Goal: Transaction & Acquisition: Purchase product/service

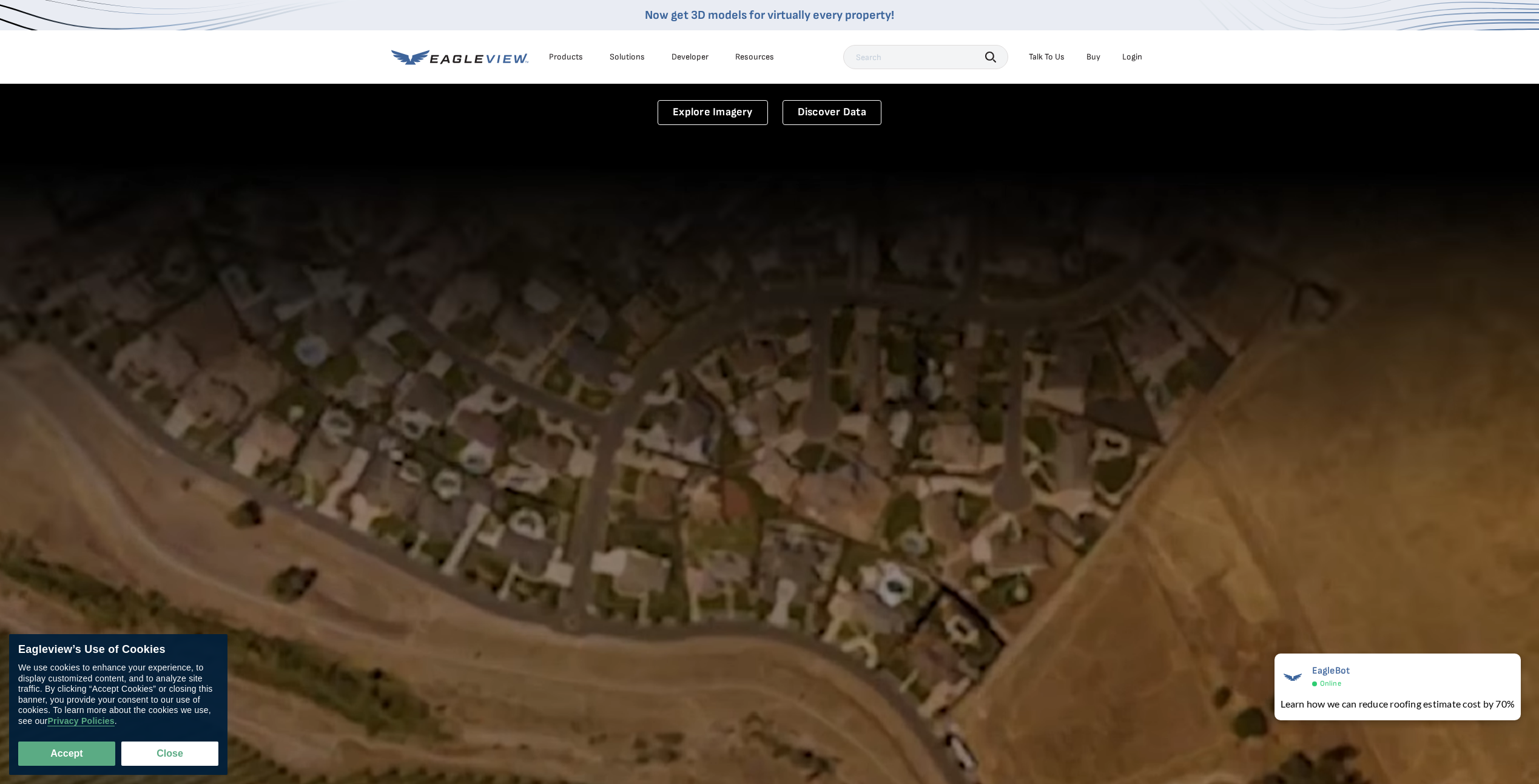
scroll to position [182, 0]
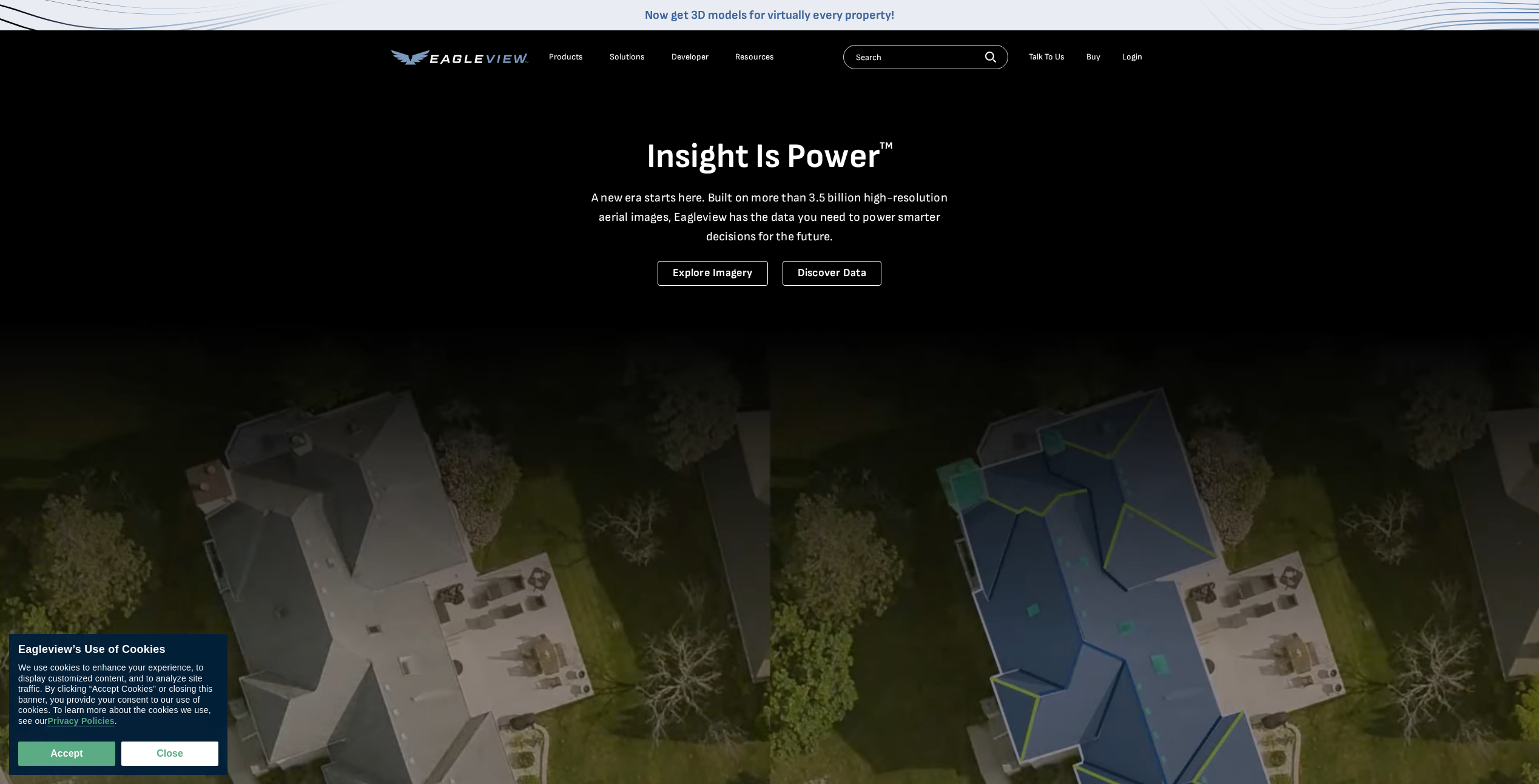
click at [1129, 54] on div "Login" at bounding box center [1132, 57] width 20 height 11
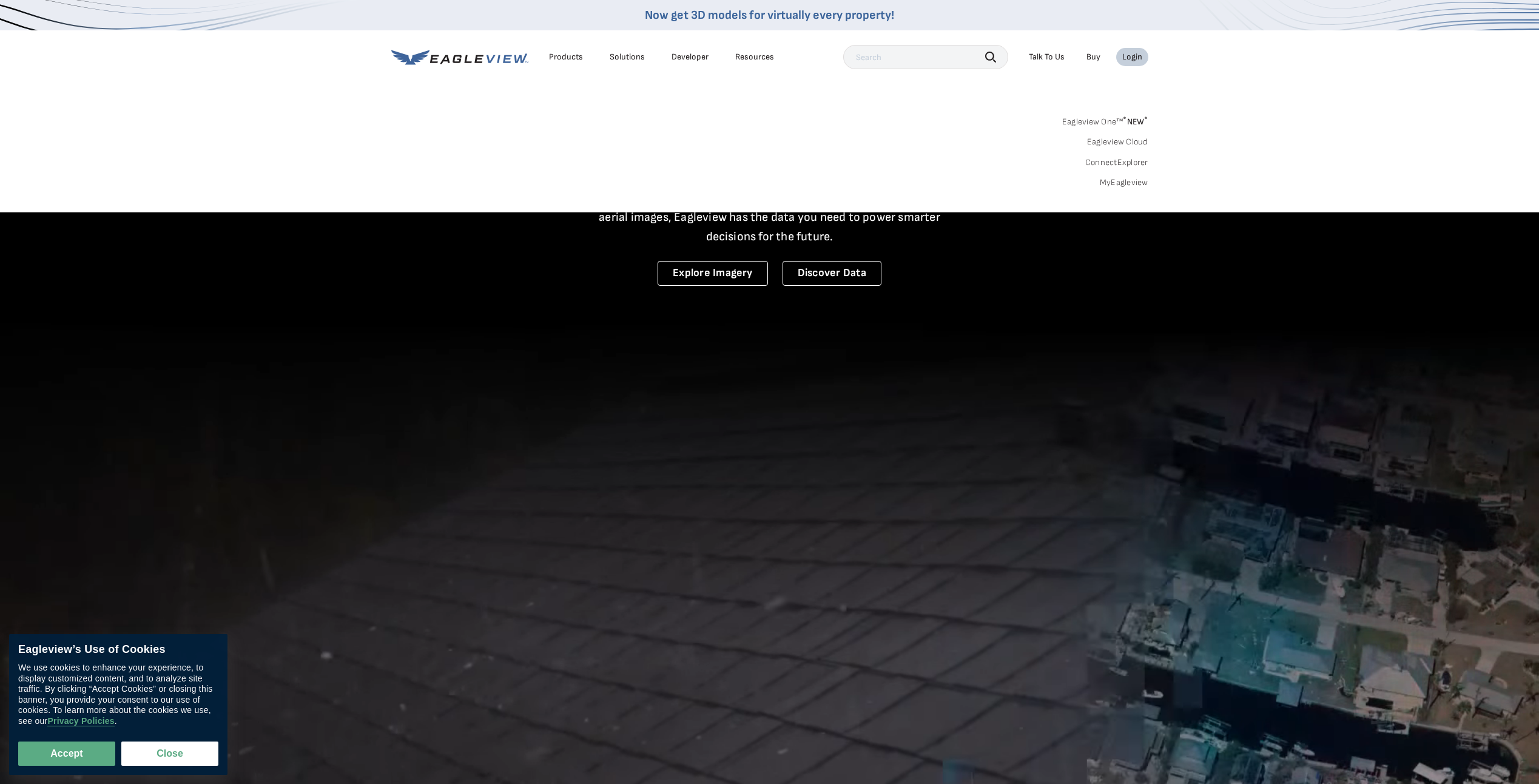
click at [469, 56] on icon at bounding box center [459, 57] width 137 height 15
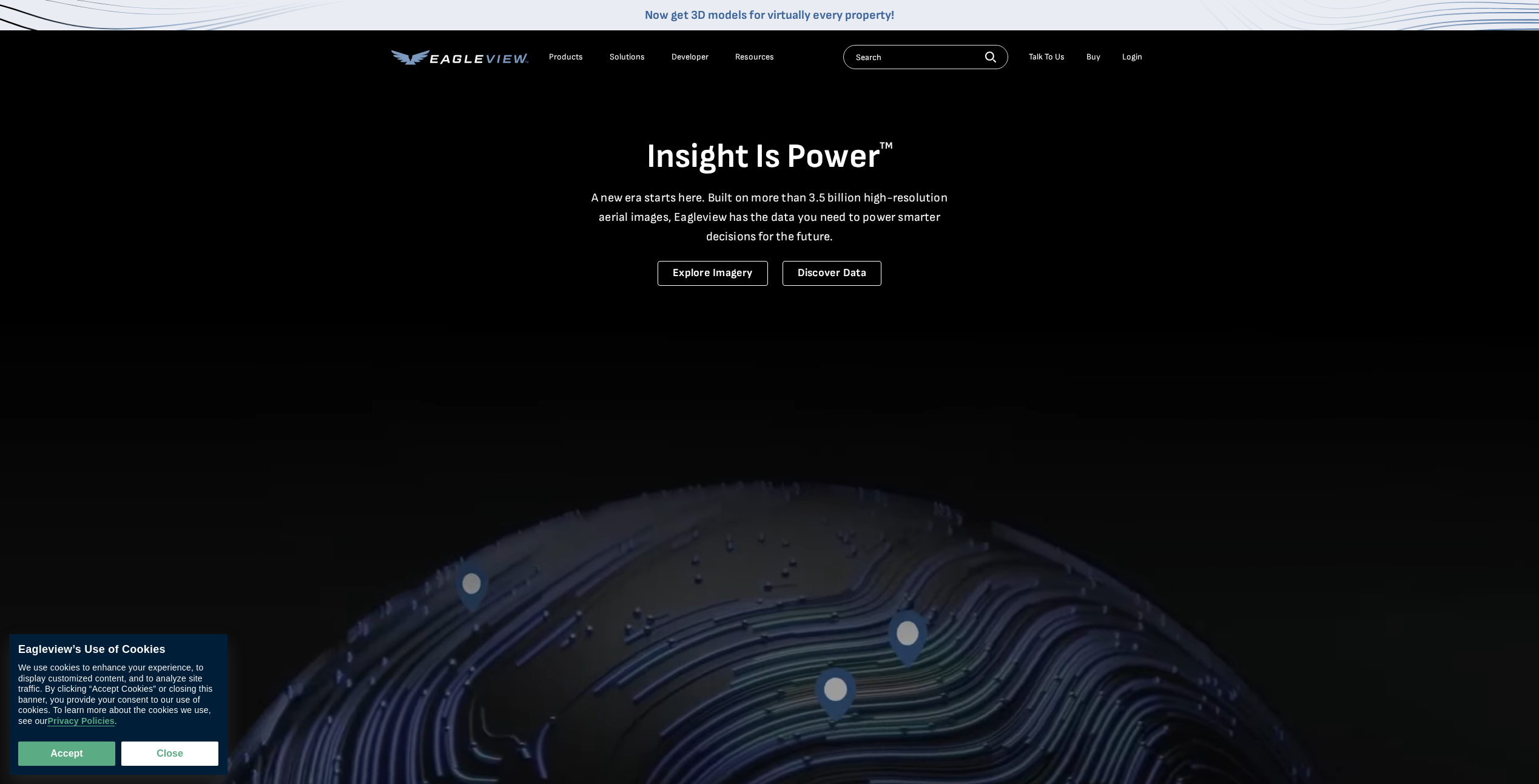
click at [1133, 59] on div "Login" at bounding box center [1132, 57] width 20 height 11
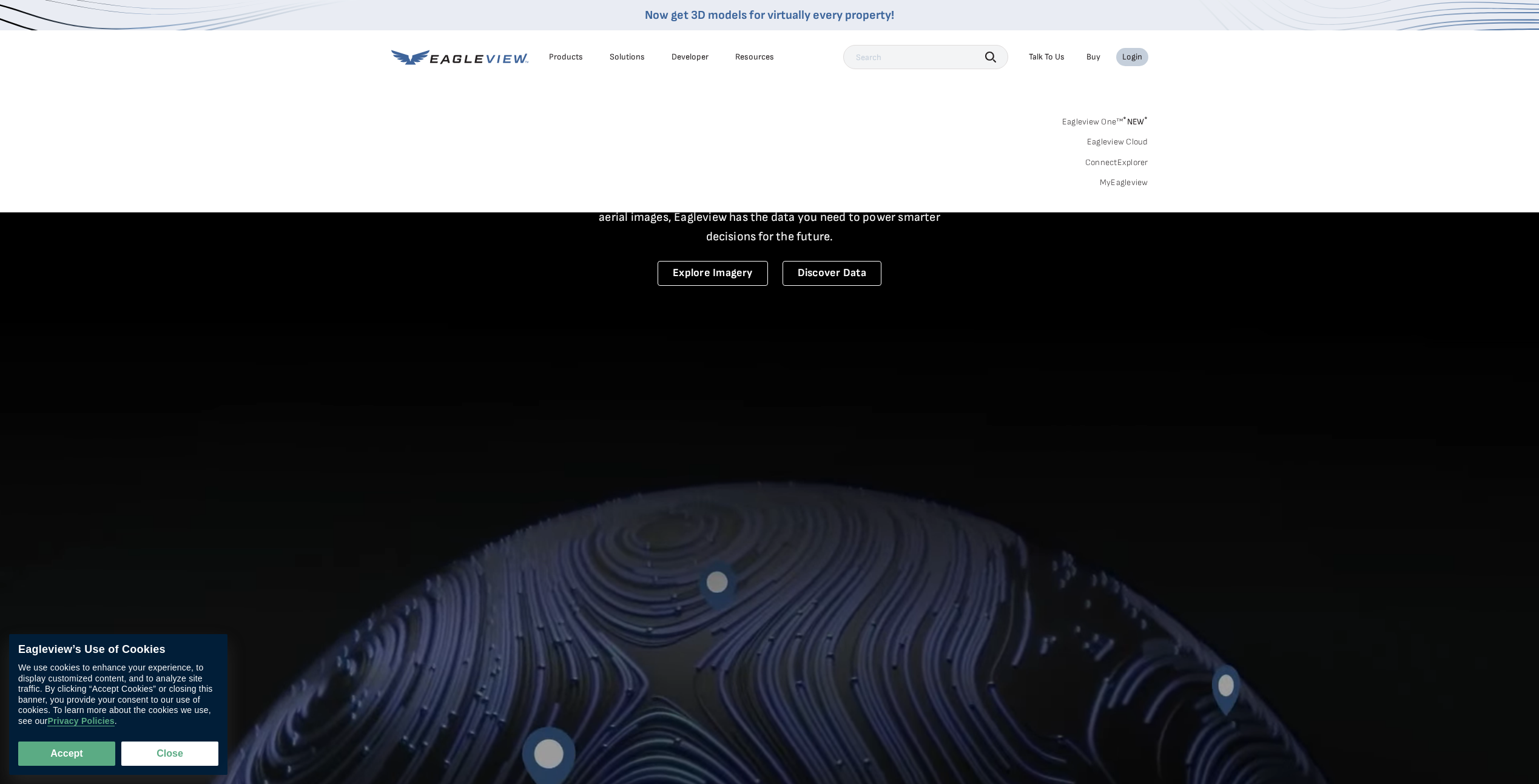
click at [1127, 181] on link "MyEagleview" at bounding box center [1123, 182] width 49 height 11
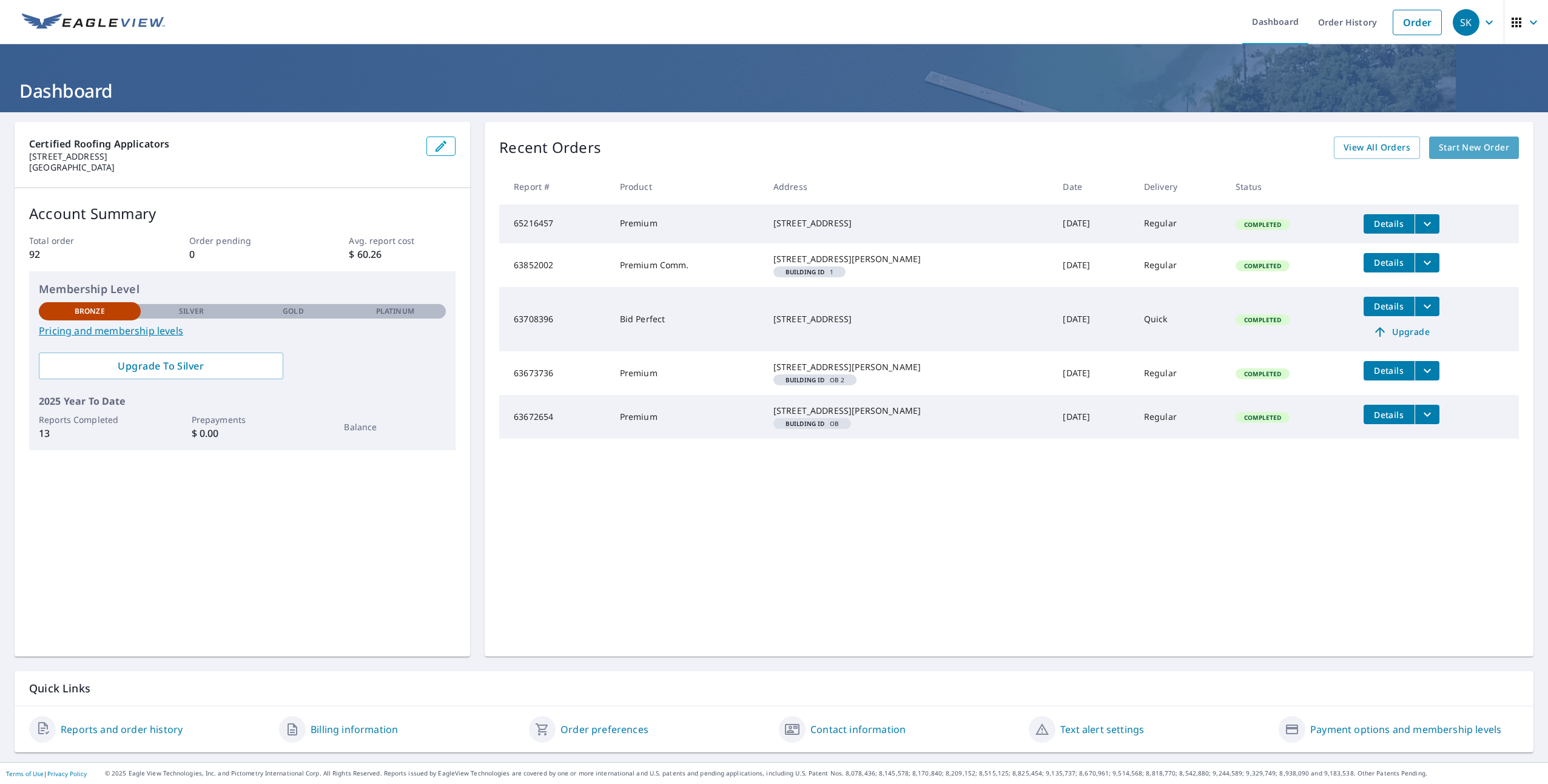
click at [1462, 155] on link "Start New Order" at bounding box center [1474, 147] width 90 height 22
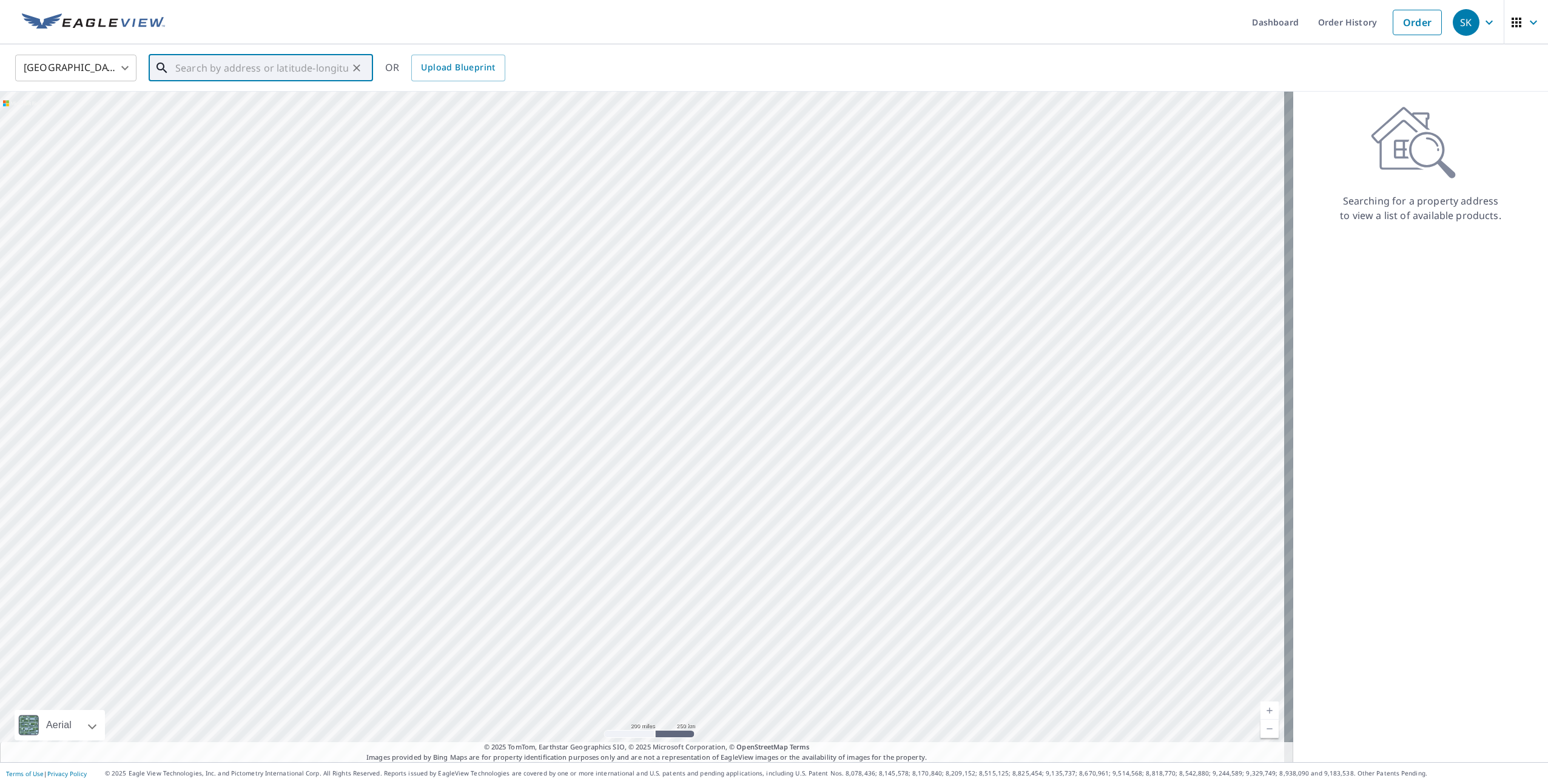
click at [236, 65] on input "text" at bounding box center [261, 68] width 173 height 34
paste input "11238 Homedale Street, Los Angeles, CA 90049"
click at [290, 117] on p "Los Angeles, CA 90049" at bounding box center [268, 116] width 190 height 12
type input "11238 Homedale St Los Angeles, CA 90049"
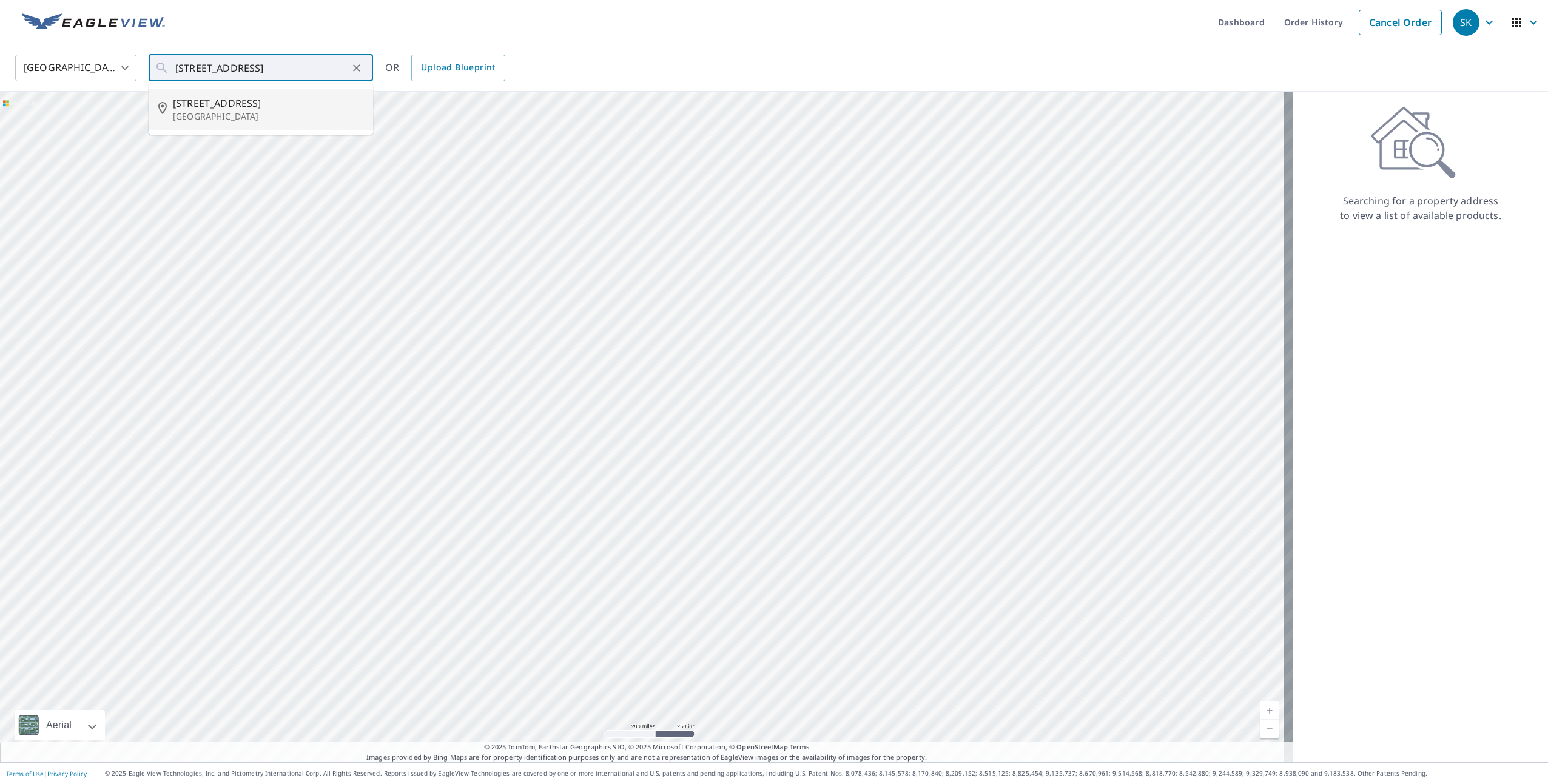
scroll to position [0, 0]
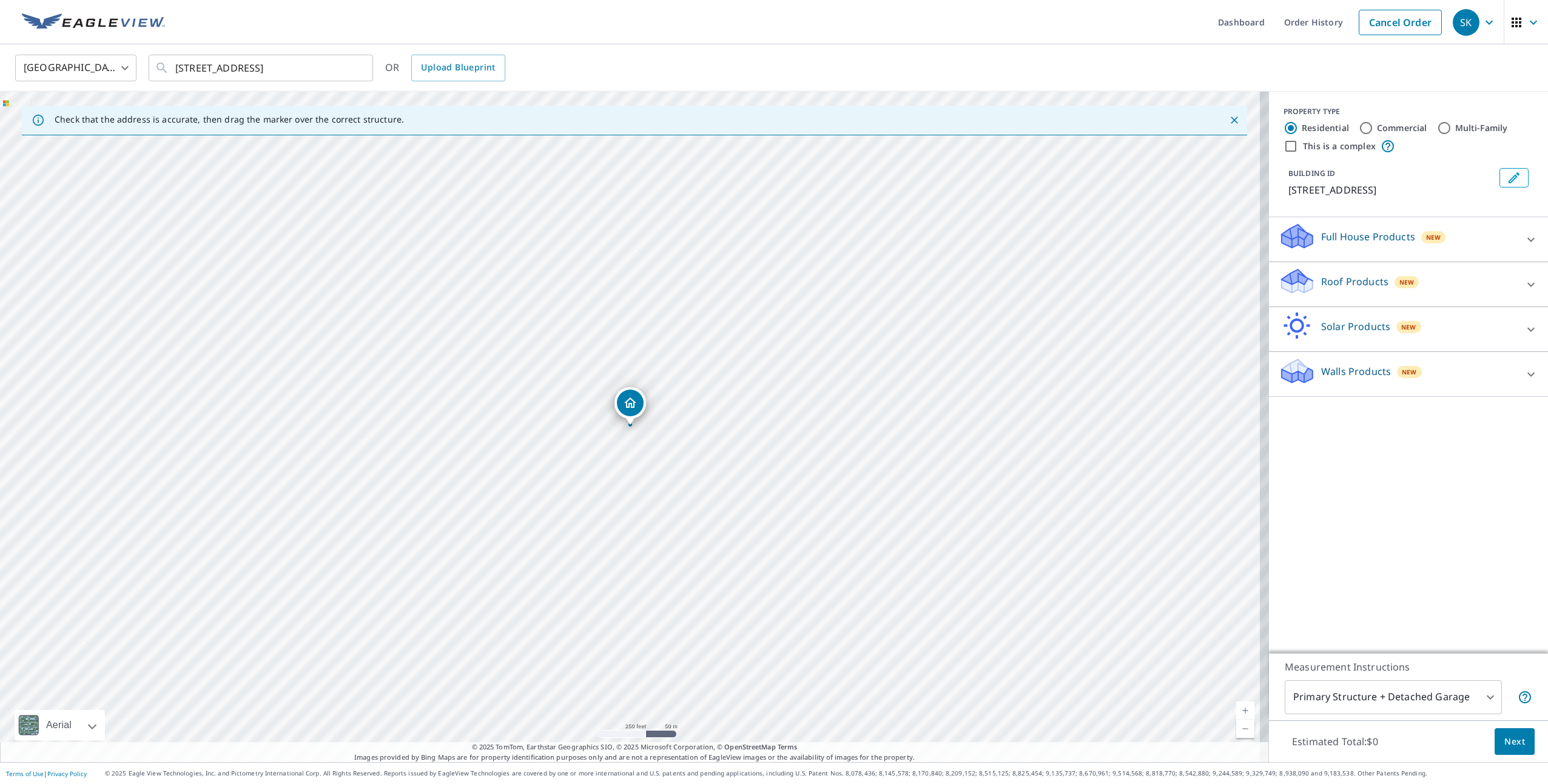
click at [1354, 280] on p "Roof Products" at bounding box center [1354, 281] width 67 height 15
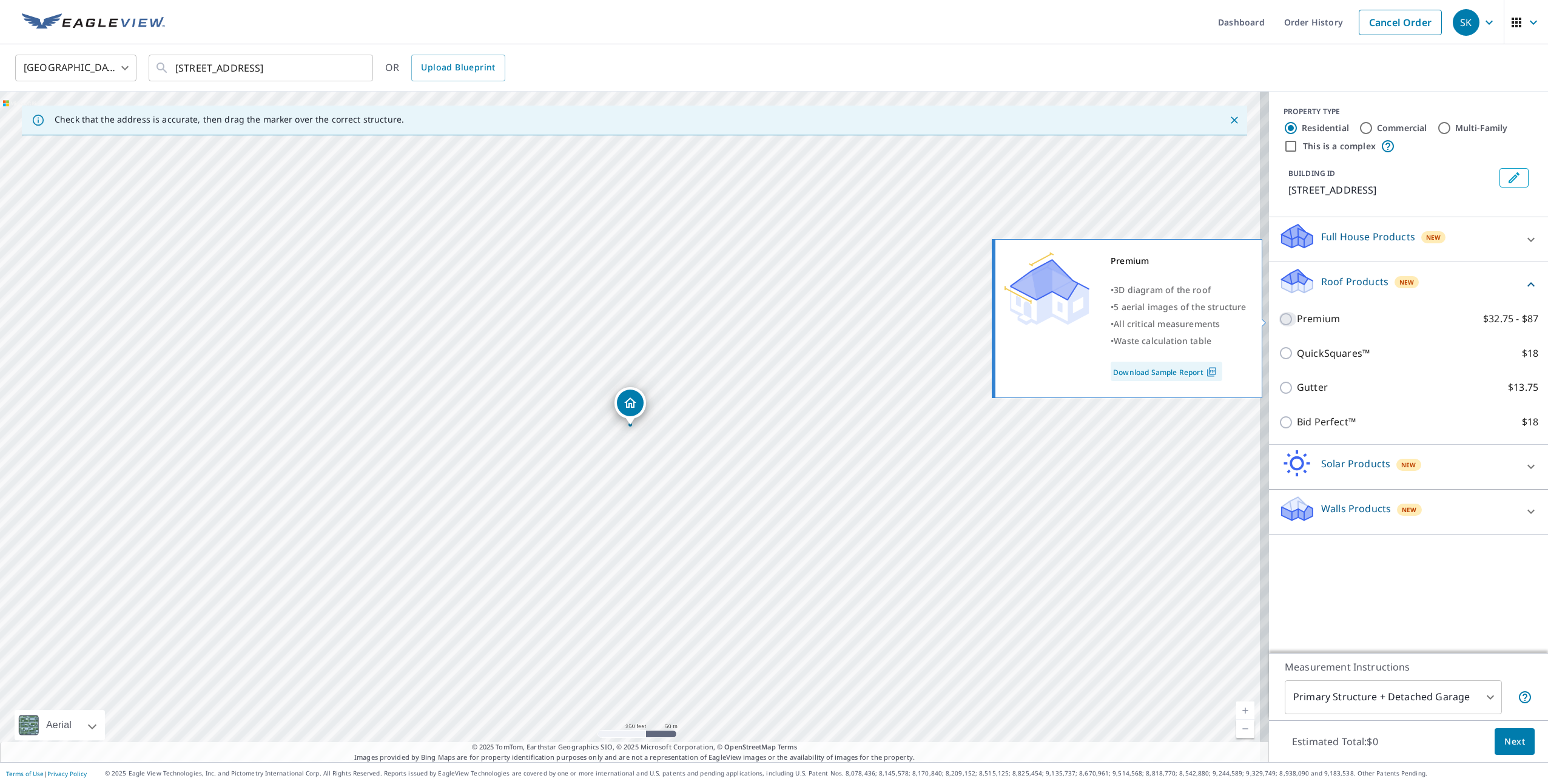
click at [1281, 319] on input "Premium $32.75 - $87" at bounding box center [1287, 319] width 18 height 15
checkbox input "true"
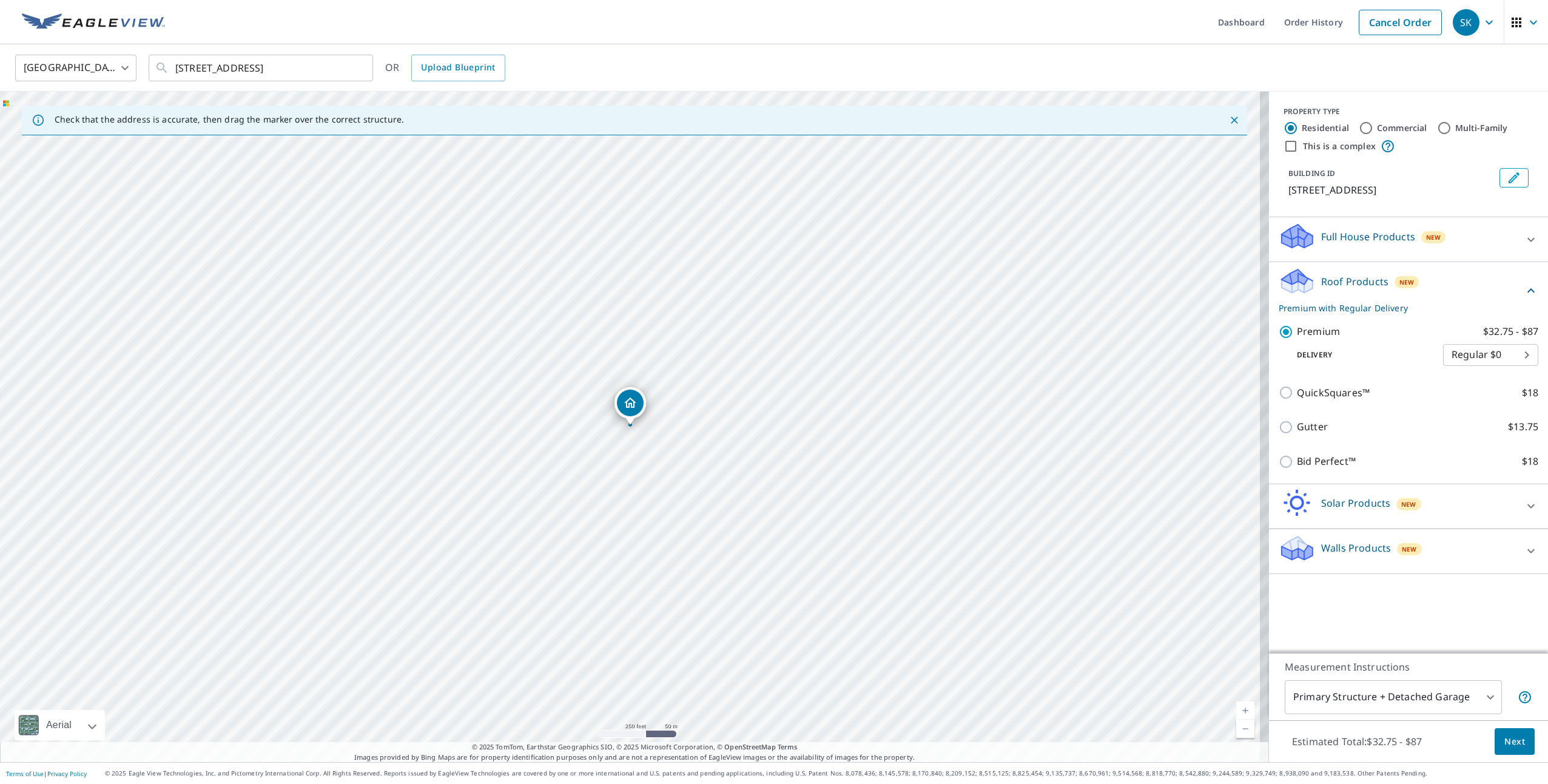
click at [1505, 745] on span "Next" at bounding box center [1514, 741] width 21 height 15
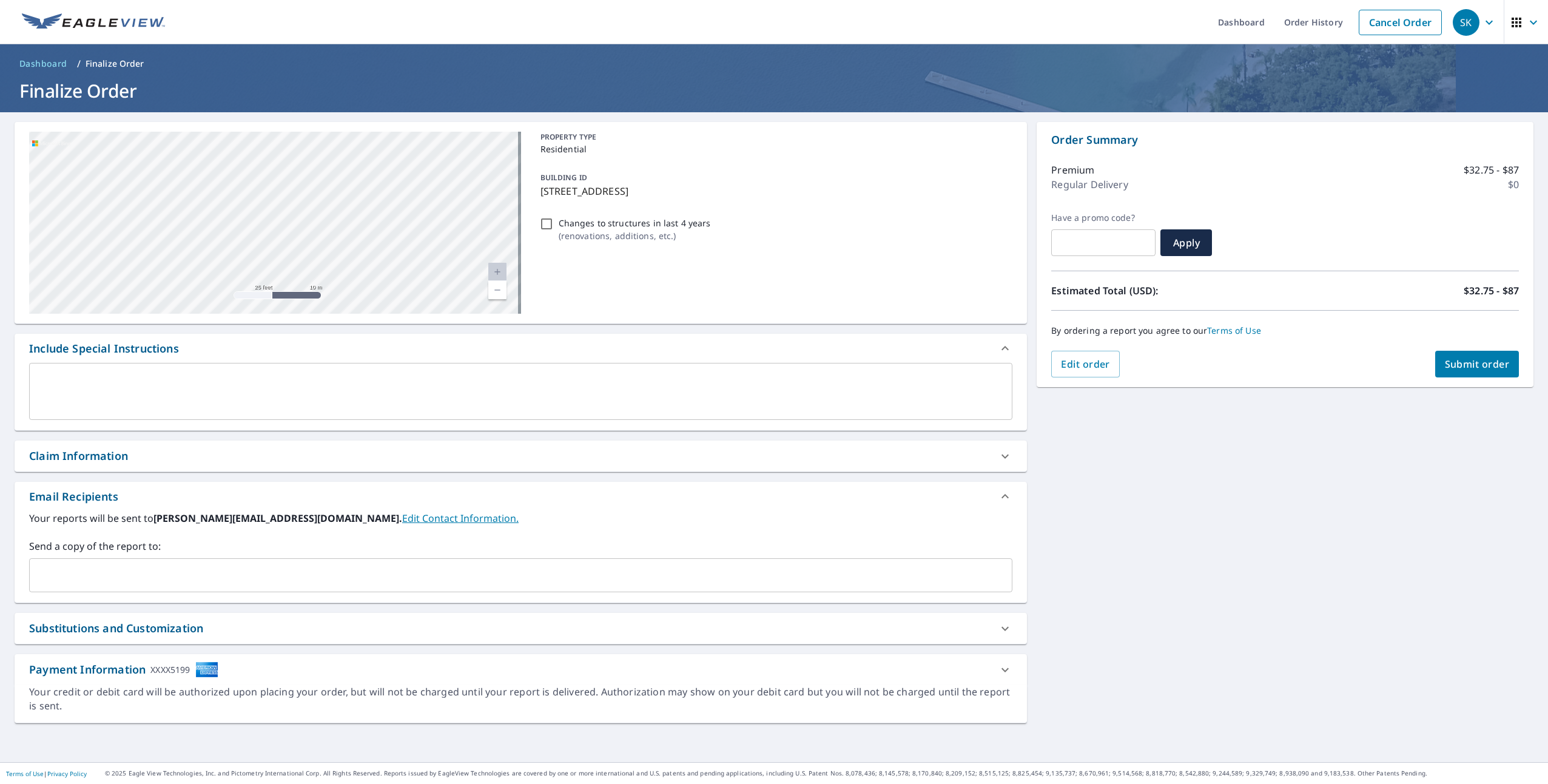
drag, startPoint x: 247, startPoint y: 131, endPoint x: 258, endPoint y: 169, distance: 39.3
click at [258, 169] on div "11238 Homedale St Los Angeles, CA 90049 Aerial Road A standard road map Aerial …" at bounding box center [521, 223] width 1012 height 202
click at [1486, 362] on span "Submit order" at bounding box center [1477, 363] width 65 height 13
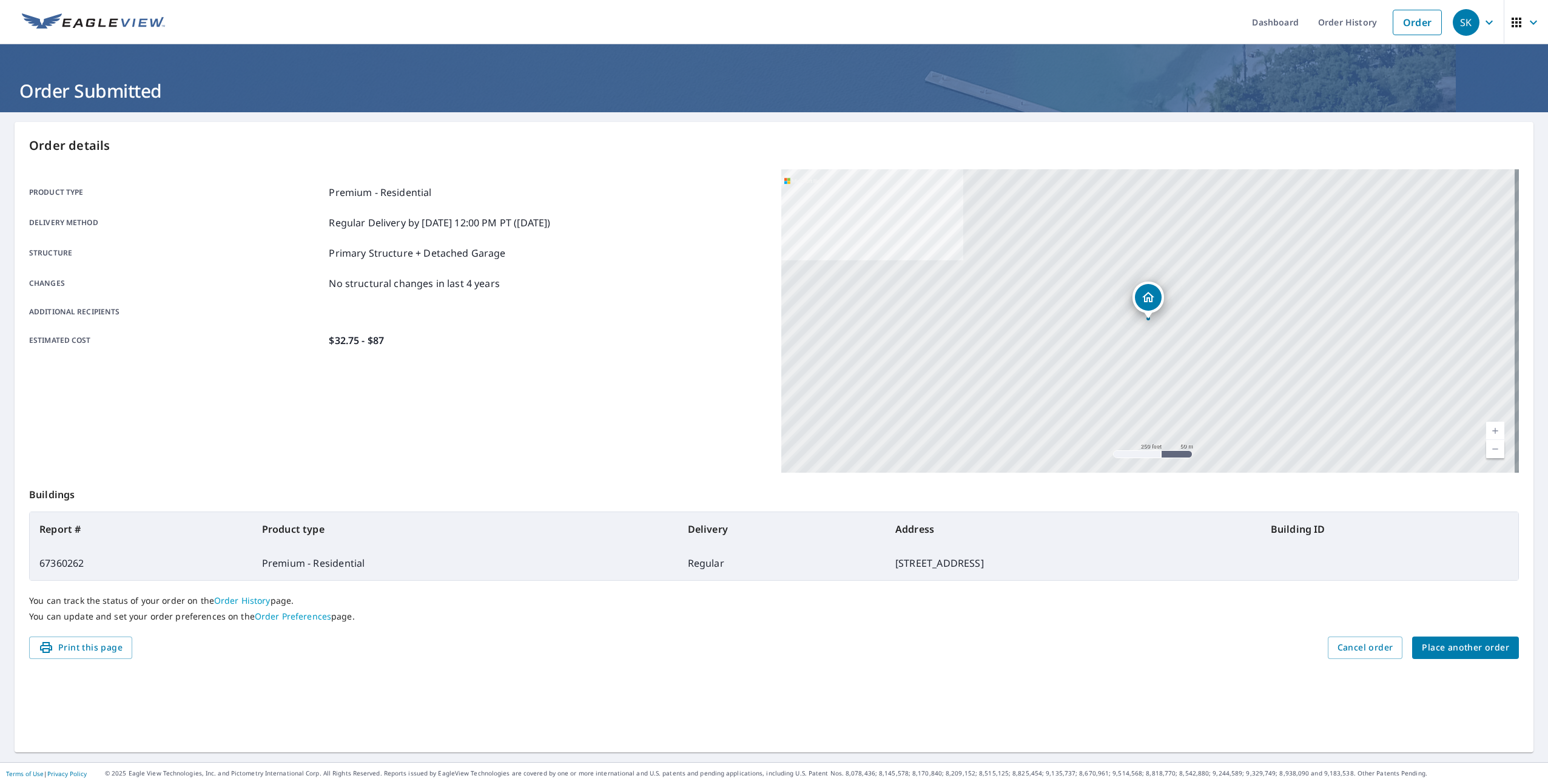
click at [1482, 20] on icon "button" at bounding box center [1489, 22] width 15 height 15
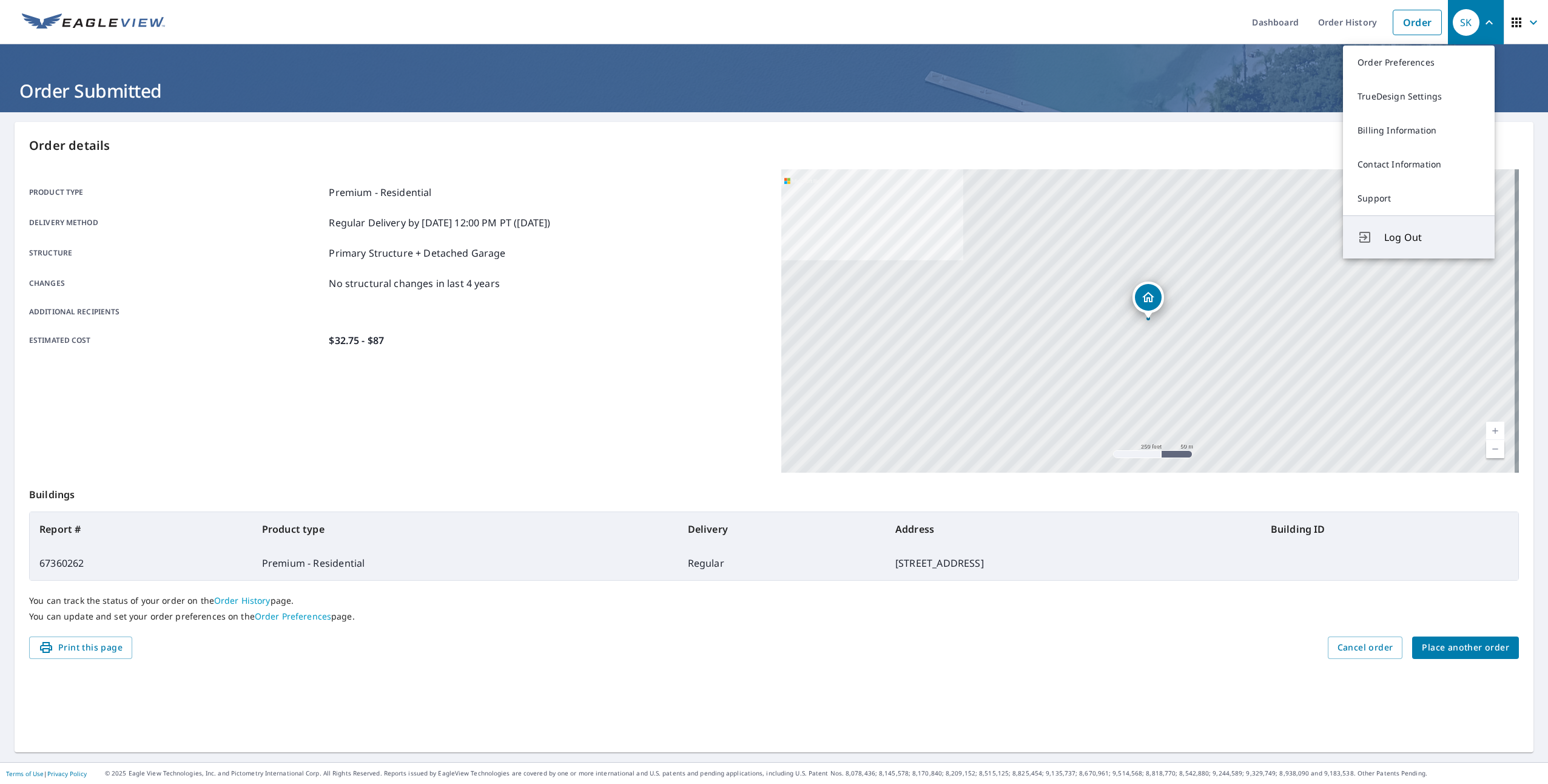
click at [1408, 246] on button "Log Out" at bounding box center [1419, 236] width 152 height 43
